Goal: Entertainment & Leisure: Consume media (video, audio)

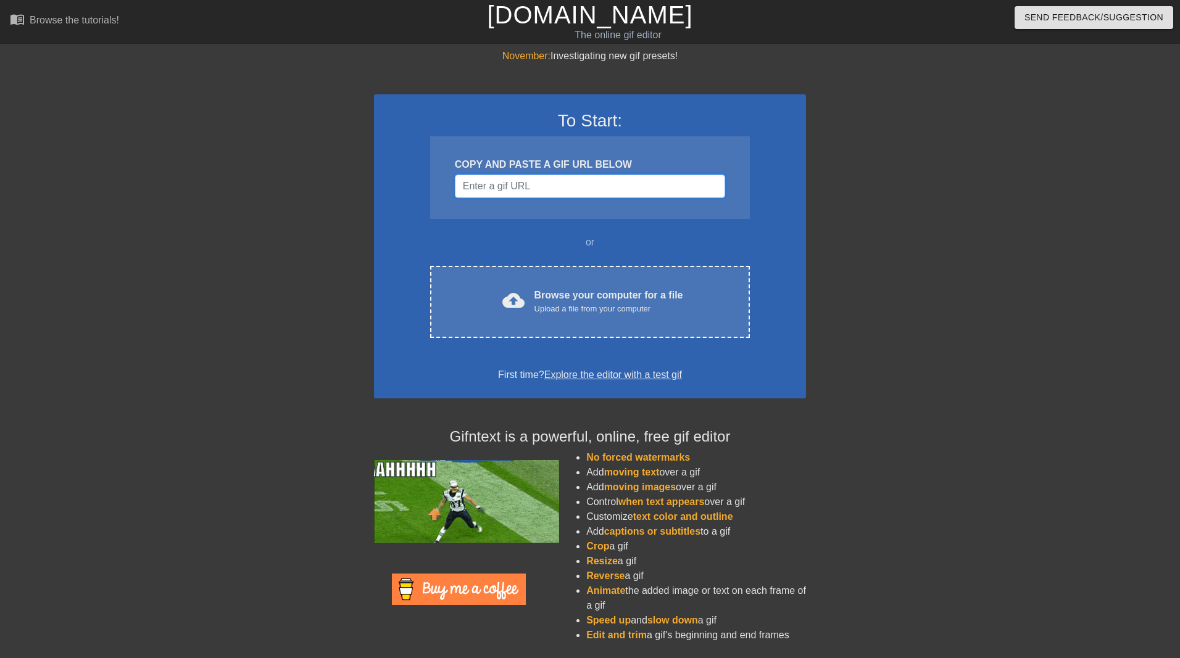
click at [595, 194] on input "Username" at bounding box center [590, 186] width 270 height 23
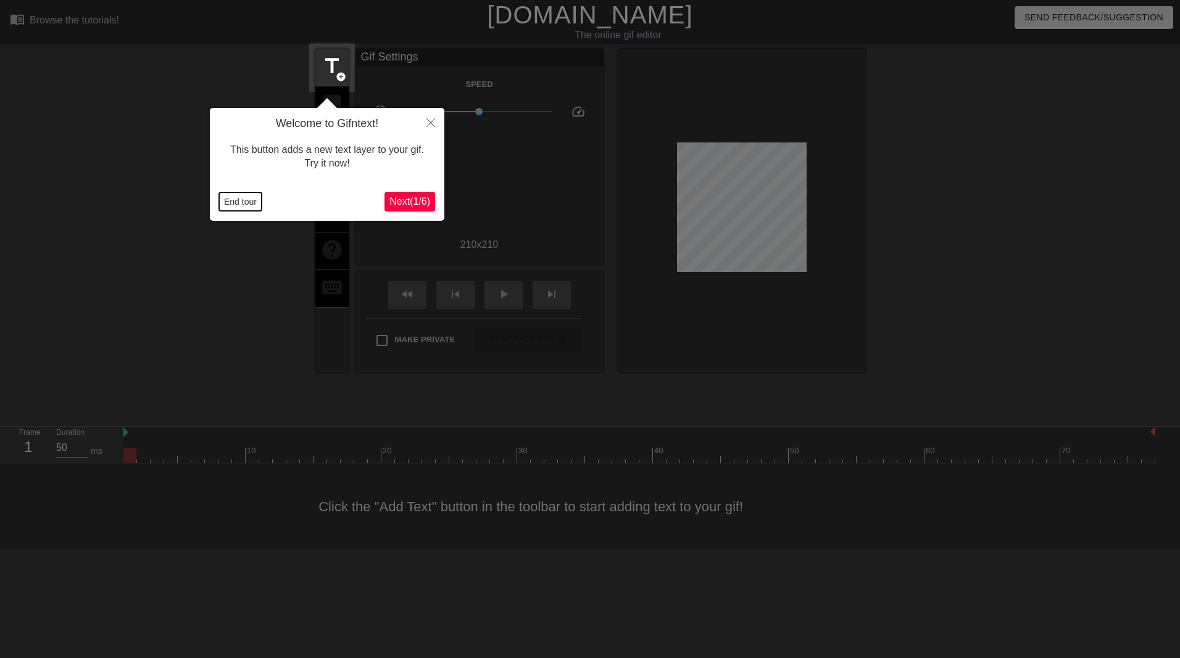
click at [246, 198] on button "End tour" at bounding box center [240, 201] width 43 height 19
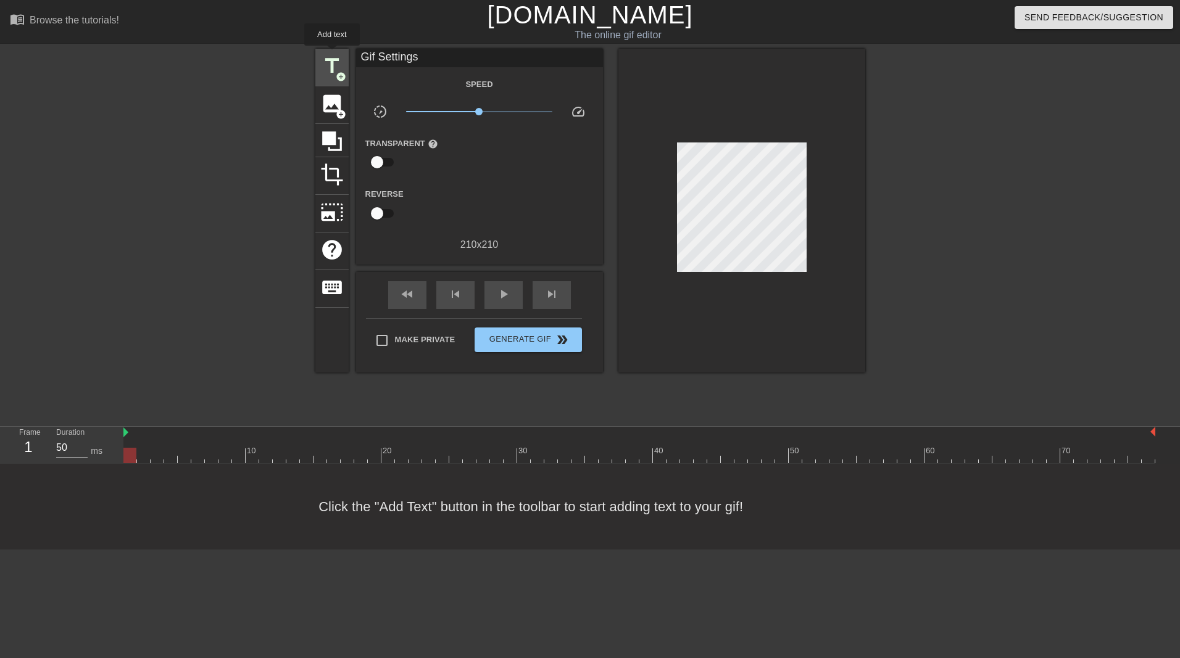
click at [328, 51] on div "title add_circle" at bounding box center [331, 68] width 33 height 38
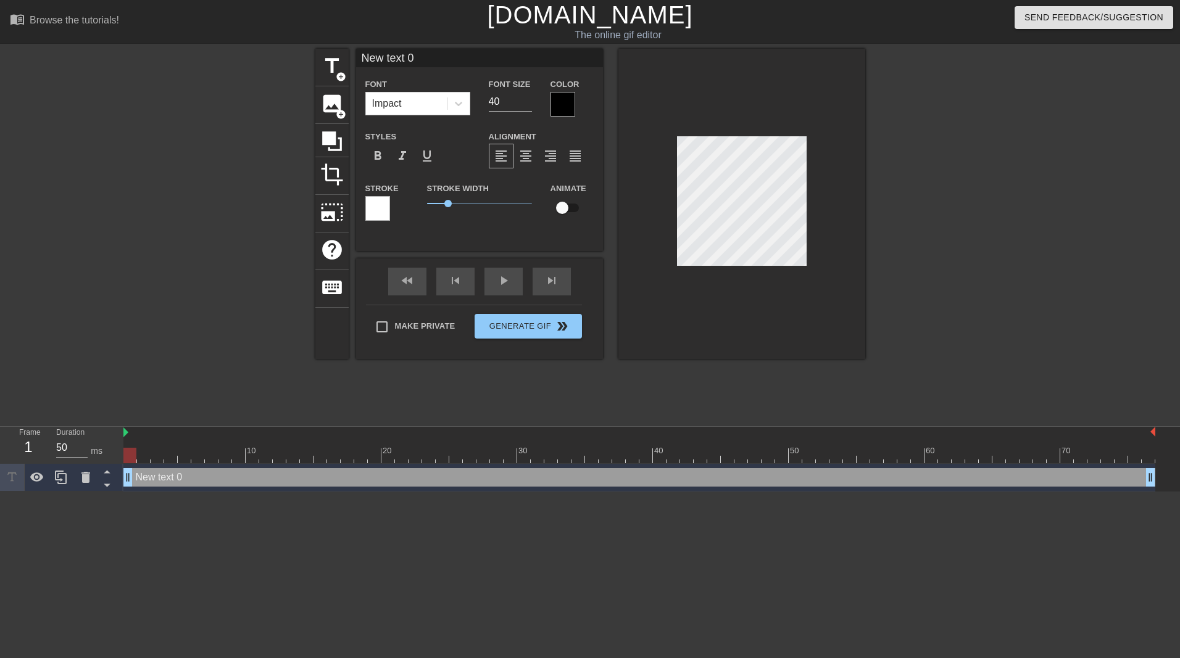
scroll to position [2, 3]
type input "New 0"
type textarea "New 0"
type input "New 0"
type textarea "New 0"
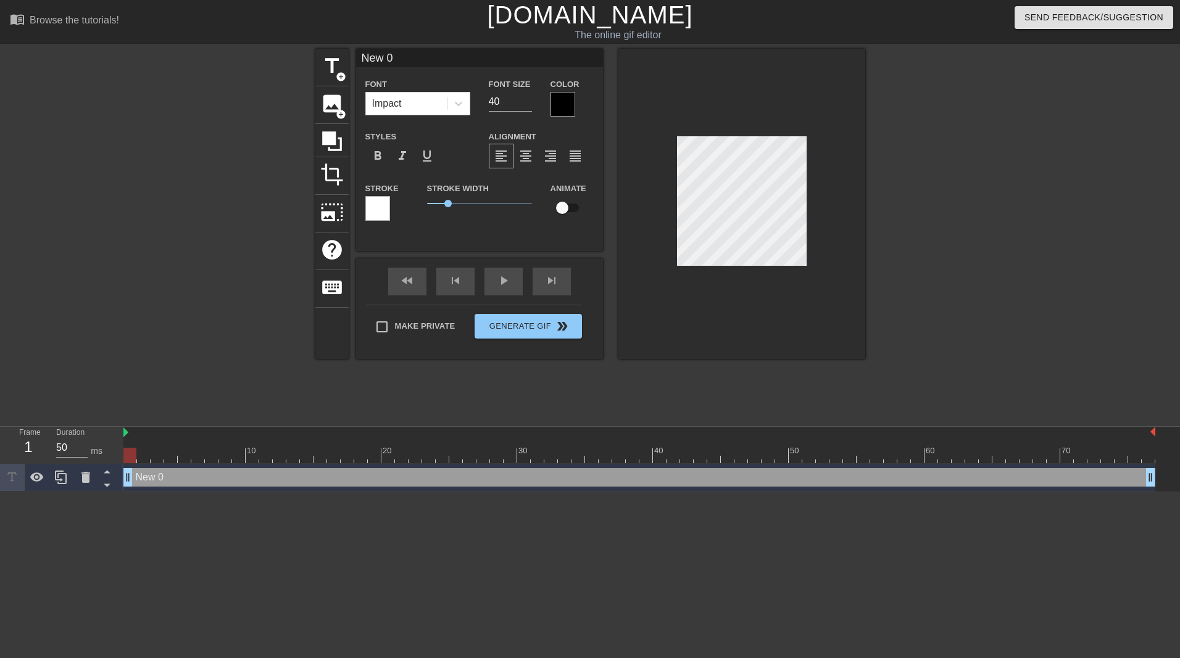
scroll to position [2, 2]
type input "New"
type textarea "New"
type input "New"
type textarea "New"
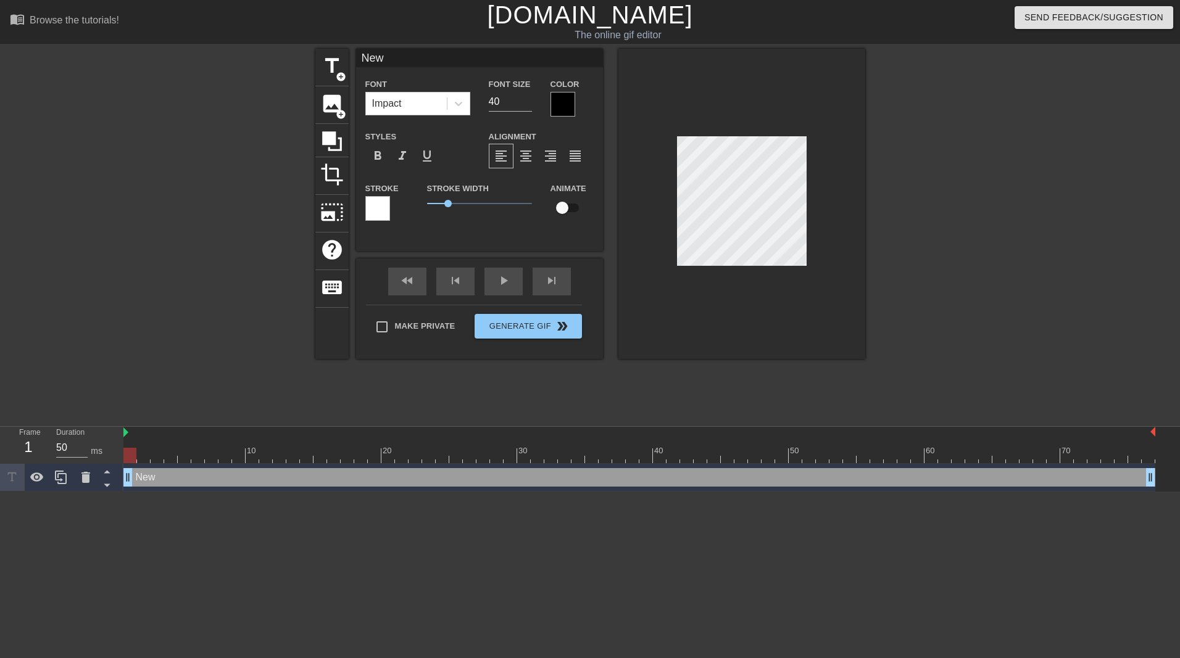
type input "Ne"
type textarea "Ne"
type input "N"
type textarea "N"
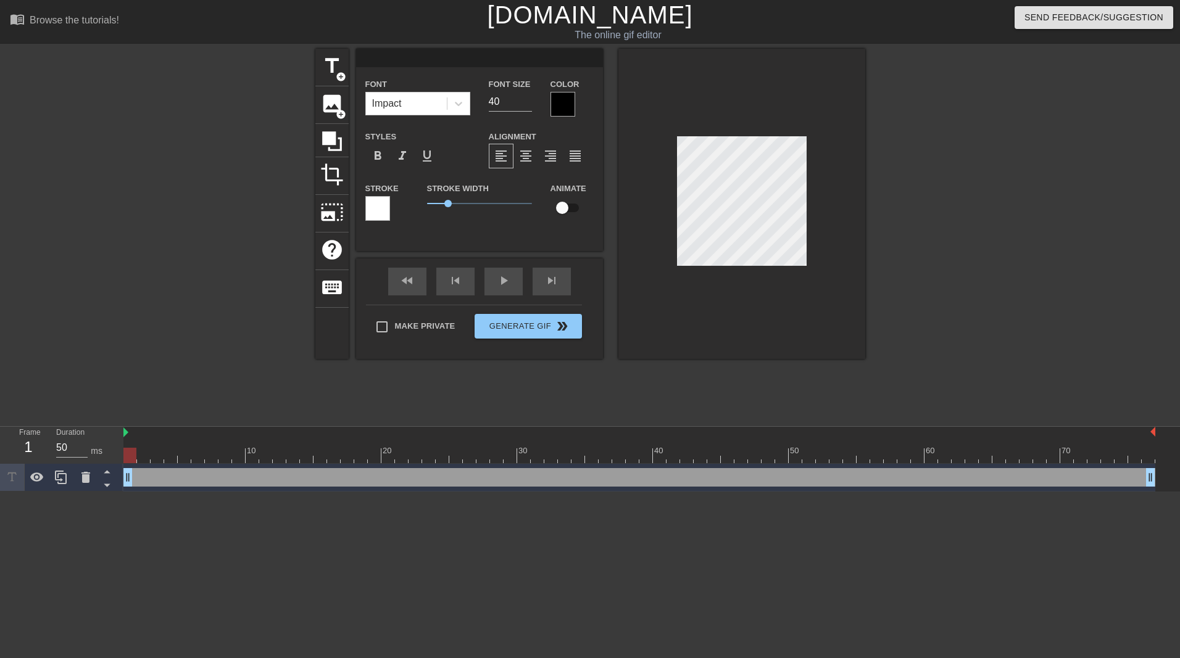
type input "I"
type textarea "I"
type input "It"
type textarea "It"
type input "It'"
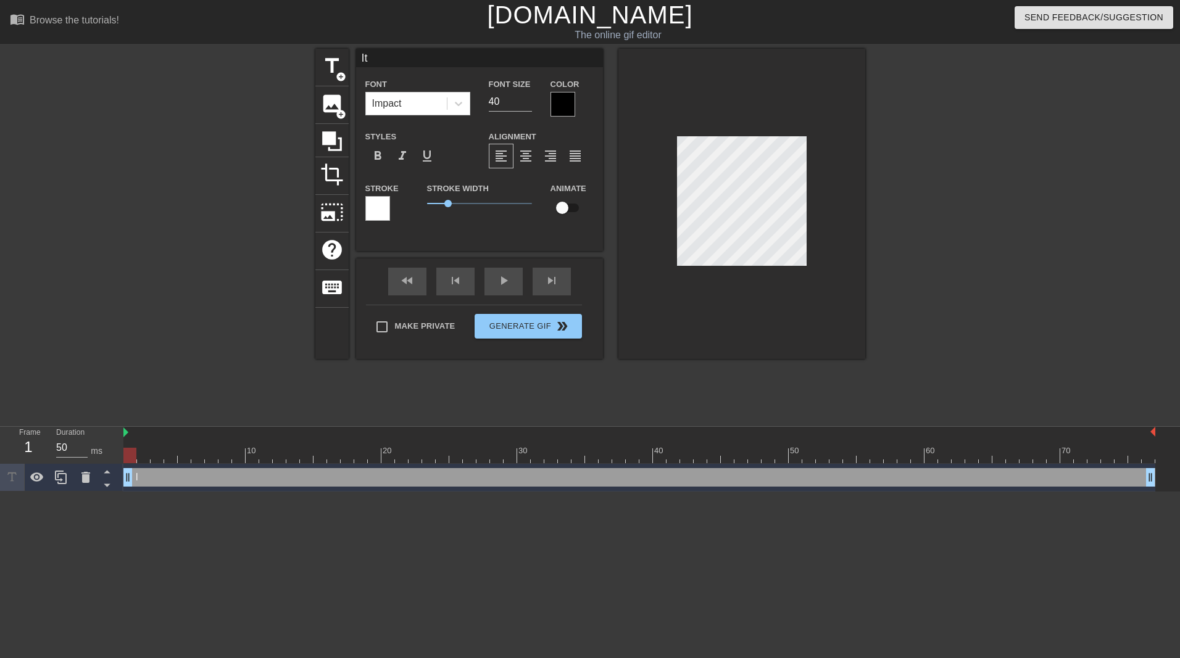
type textarea "It'"
type input "It's"
type textarea "It's"
type input "It's"
type textarea "It's"
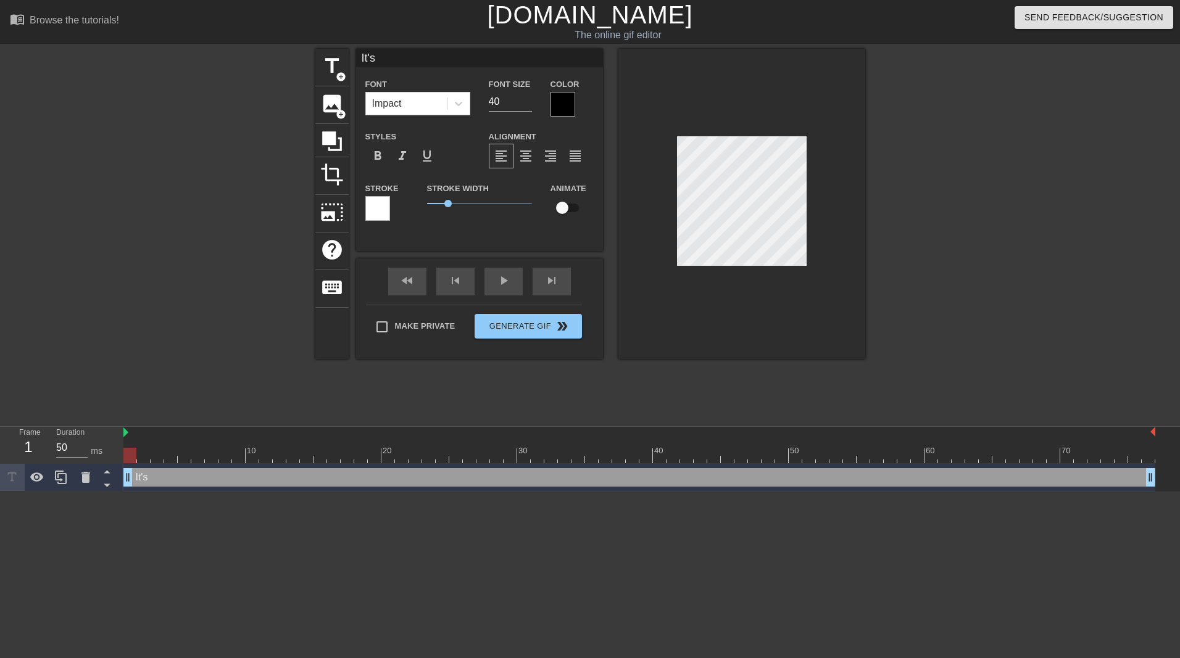
type input "It's s"
type textarea "It's s"
type input "It's so"
type textarea "It's so"
type input "It's so"
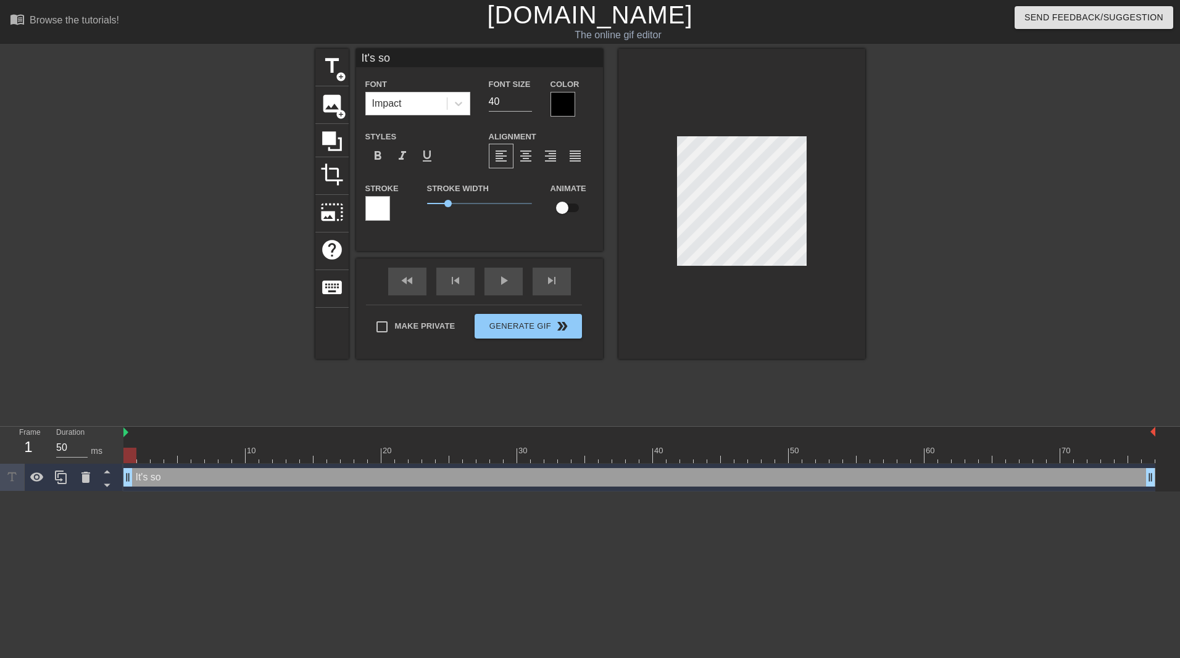
type textarea "It's so"
type input "It's so o"
type textarea "It's so o"
type input "It's so ob"
type textarea "It's so ob"
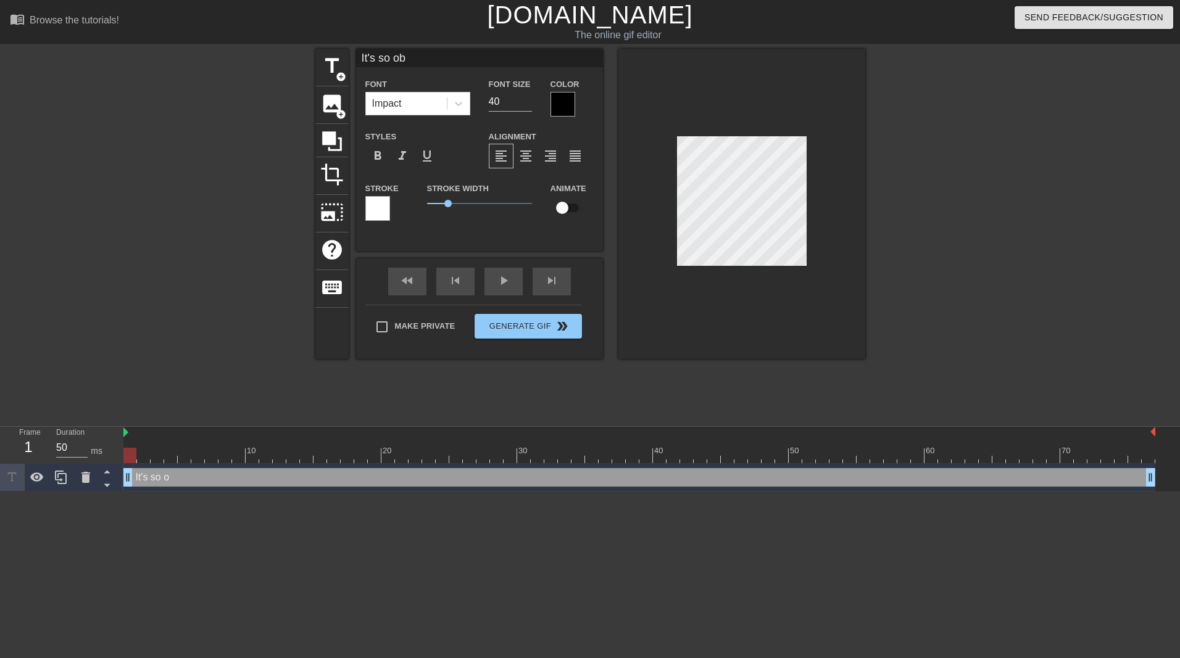
scroll to position [2, 3]
type input "It's so o"
type textarea "It's so o"
type input "It's so ov"
type textarea "It's so ov"
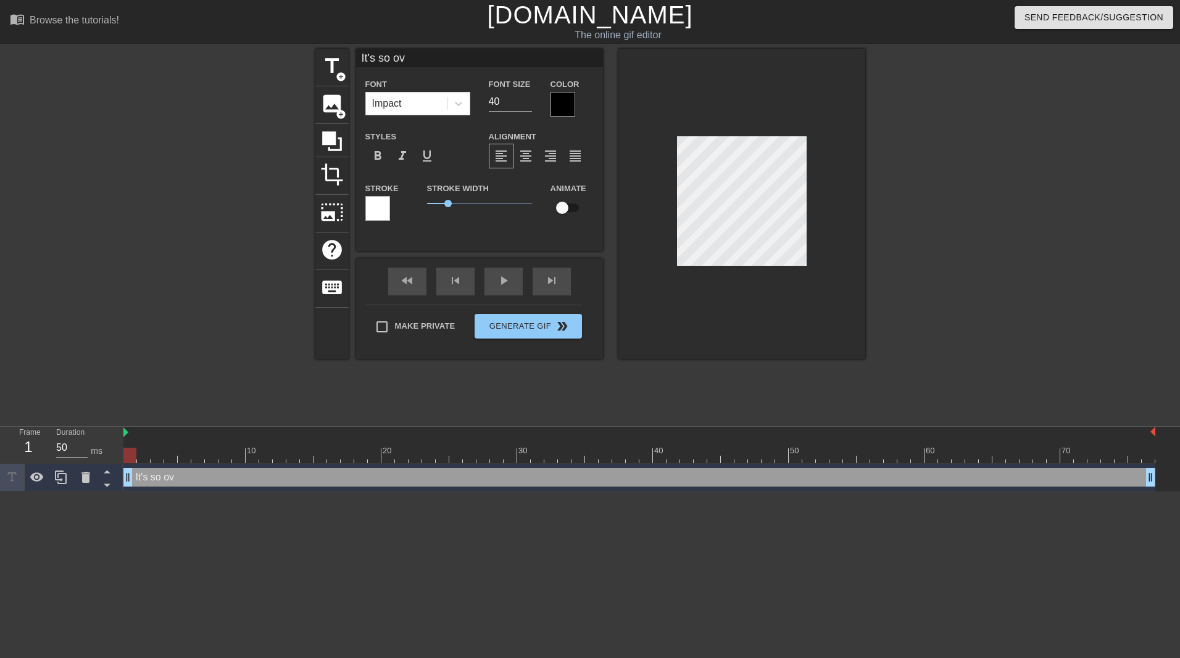
type input "It's so ovi"
type textarea "It's so ovi"
type input "It's so [PERSON_NAME]"
type textarea "It's so [PERSON_NAME]"
type input "It's so [PERSON_NAME]"
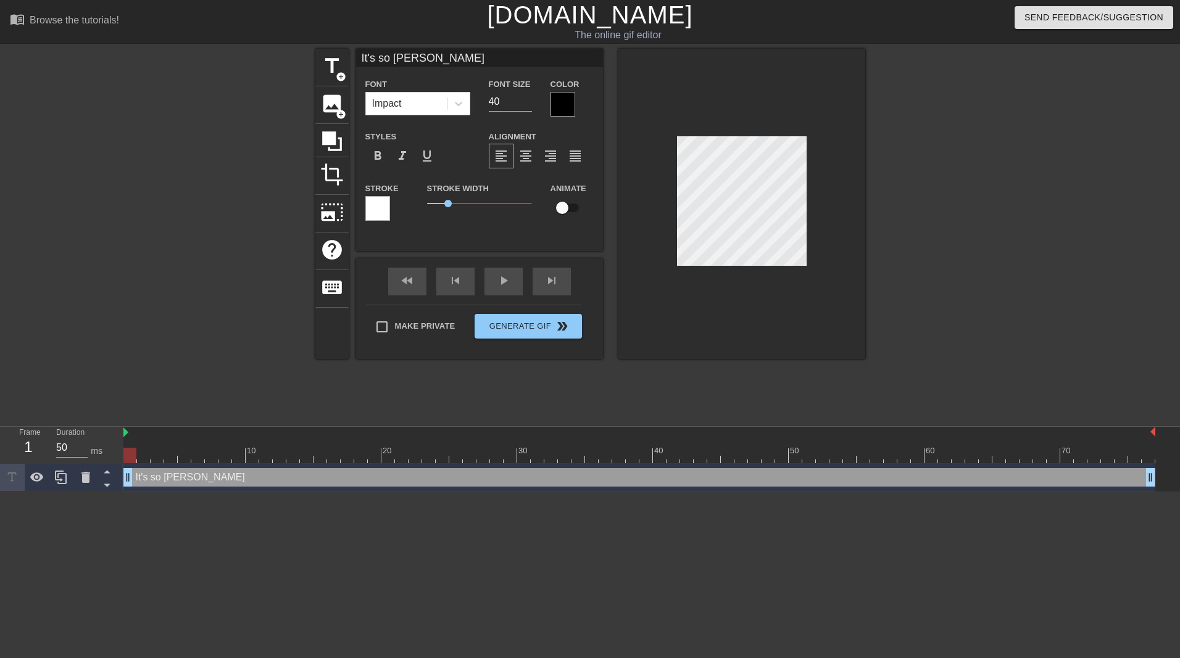
type textarea "It's so [PERSON_NAME]"
type input "It's so ovious"
type textarea "It's so ovious"
click at [731, 344] on div at bounding box center [741, 204] width 247 height 310
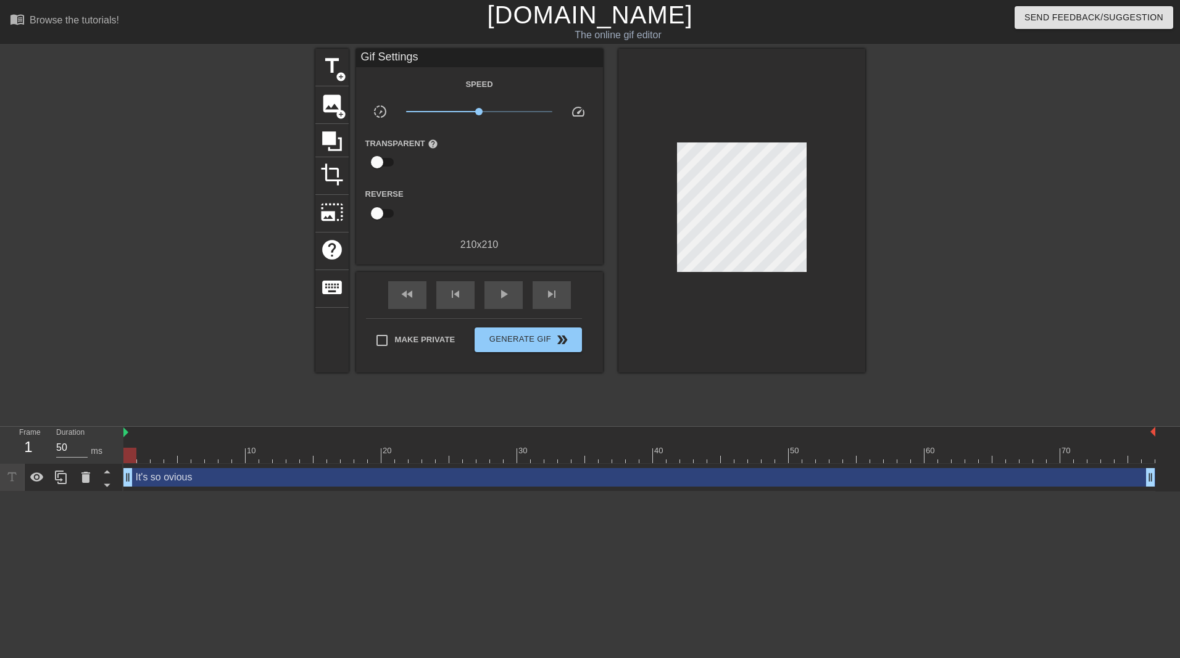
click at [415, 387] on div "title add_circle image add_circle crop photo_size_select_large help keyboard Gi…" at bounding box center [590, 234] width 550 height 370
click at [127, 435] on img at bounding box center [125, 433] width 5 height 10
click at [496, 292] on span "play_arrow" at bounding box center [503, 294] width 15 height 15
click at [536, 337] on span "Generate Gif double_arrow" at bounding box center [527, 340] width 97 height 15
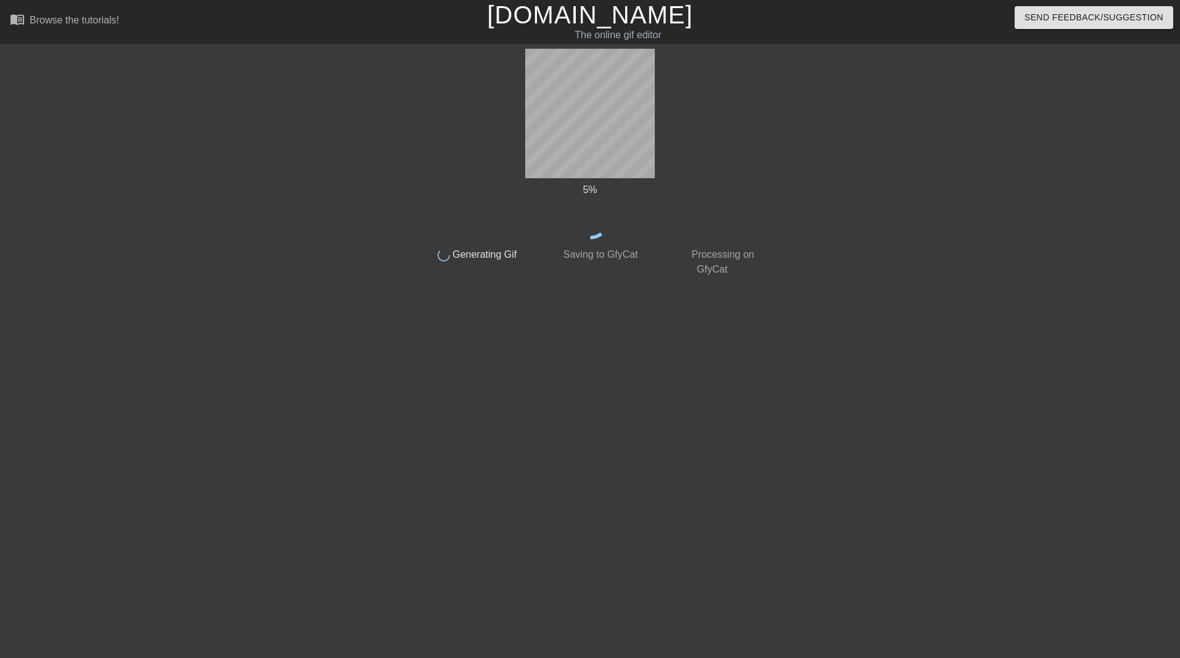
drag, startPoint x: 583, startPoint y: 189, endPoint x: 920, endPoint y: 192, distance: 336.9
click at [920, 192] on div at bounding box center [871, 234] width 185 height 370
